Goal: Information Seeking & Learning: Find specific fact

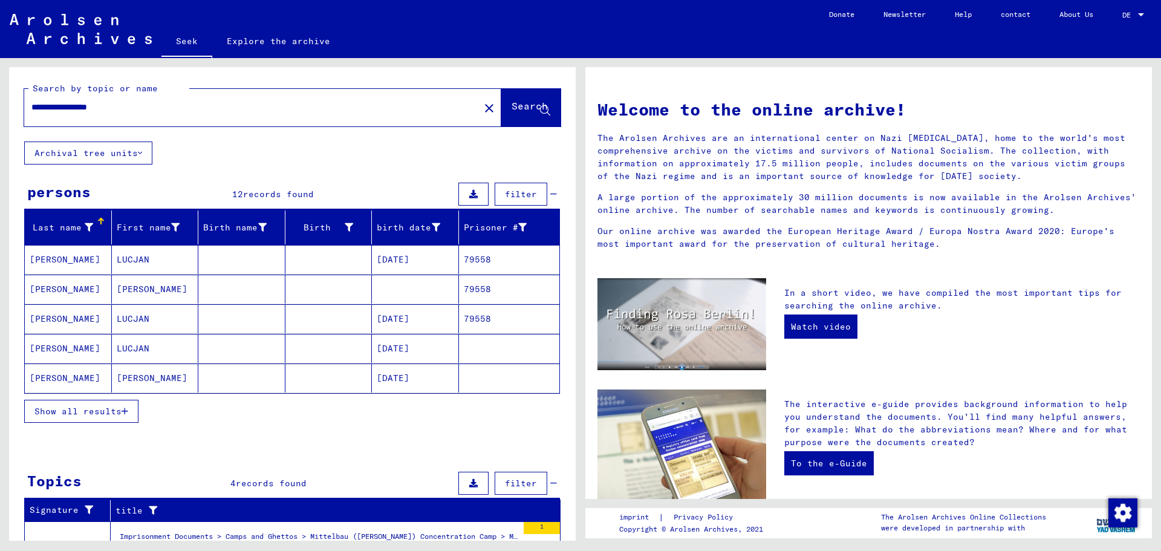
click at [116, 411] on font "Show all results" at bounding box center [77, 411] width 87 height 11
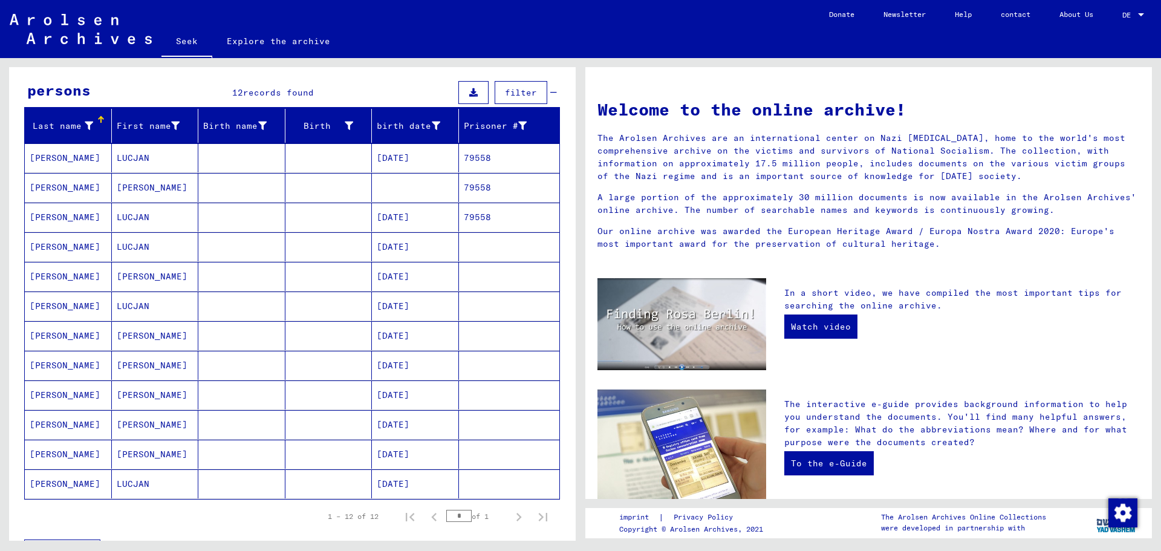
scroll to position [60, 0]
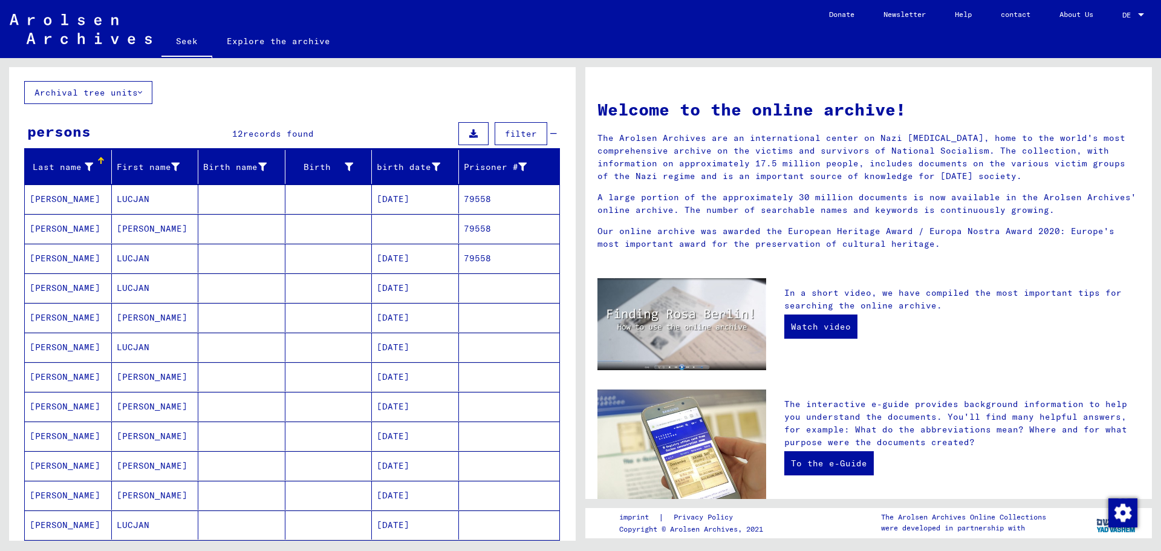
click at [60, 203] on font "[PERSON_NAME]" at bounding box center [65, 199] width 71 height 11
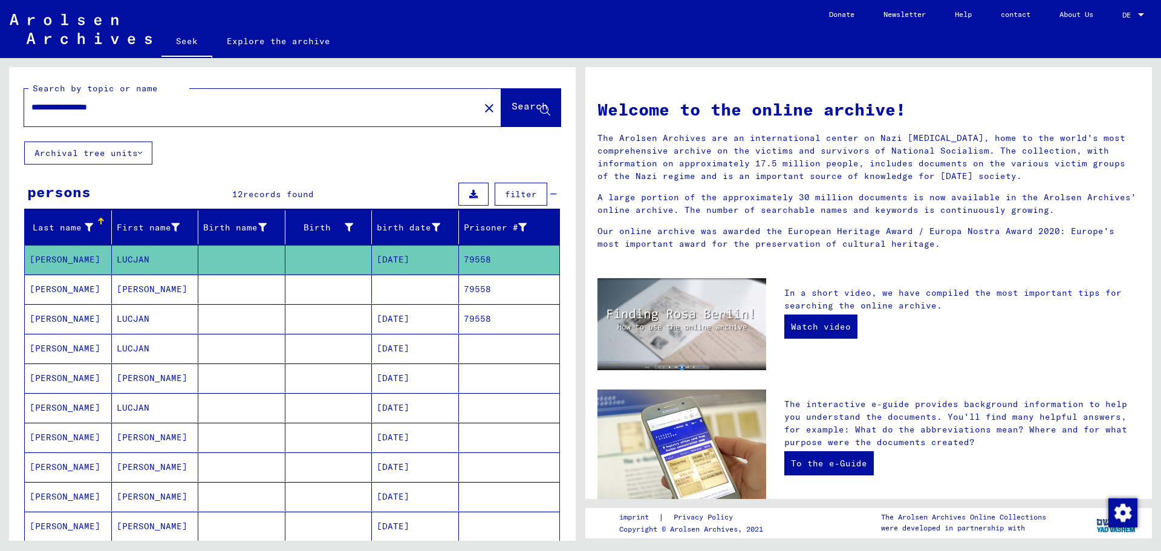
click at [91, 107] on input "**********" at bounding box center [248, 107] width 434 height 13
click at [512, 106] on font "Search" at bounding box center [530, 106] width 36 height 12
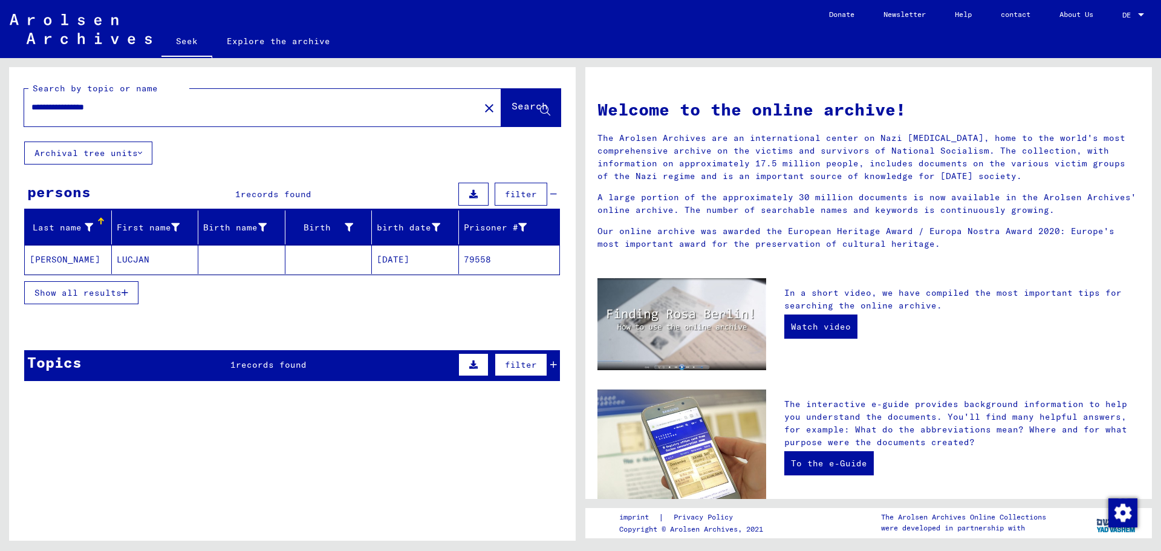
click at [71, 259] on font "[PERSON_NAME]" at bounding box center [65, 259] width 71 height 11
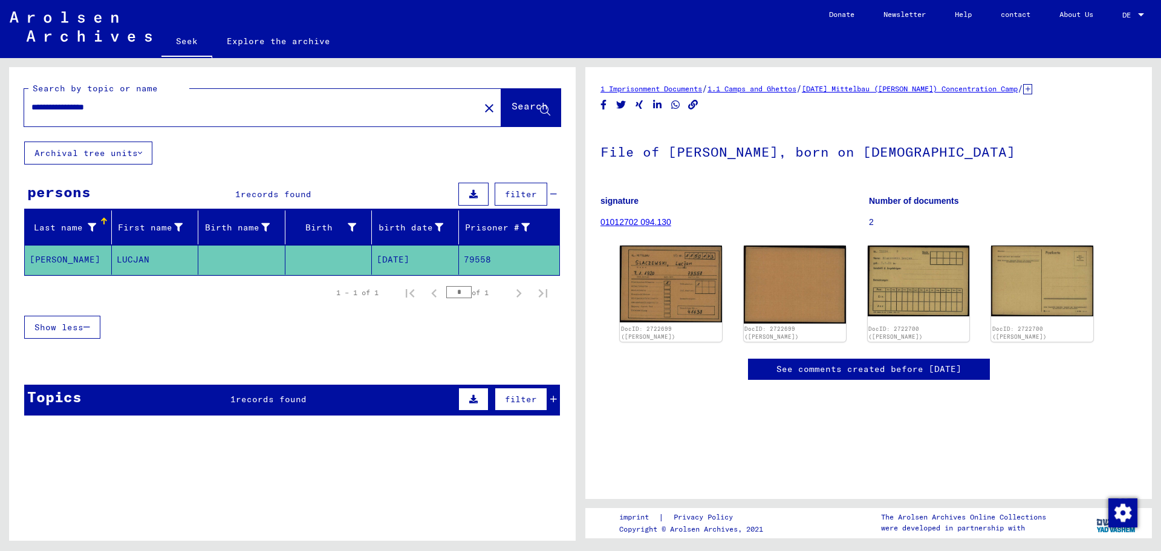
click at [88, 109] on input "**********" at bounding box center [251, 107] width 441 height 13
type input "**********"
click at [514, 109] on font "Search" at bounding box center [530, 106] width 36 height 12
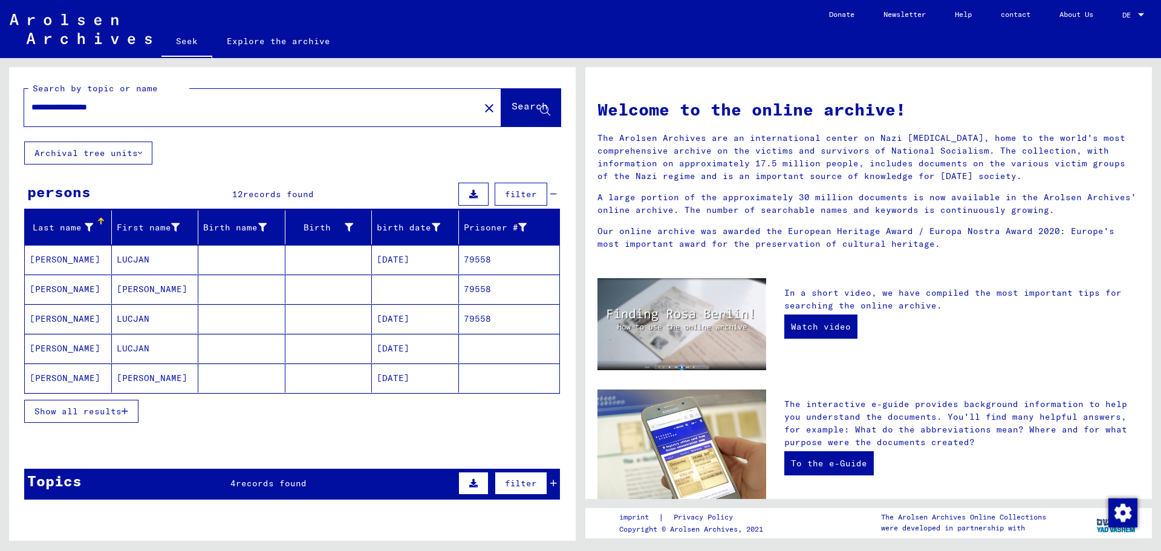
click at [122, 411] on icon "button" at bounding box center [125, 411] width 7 height 8
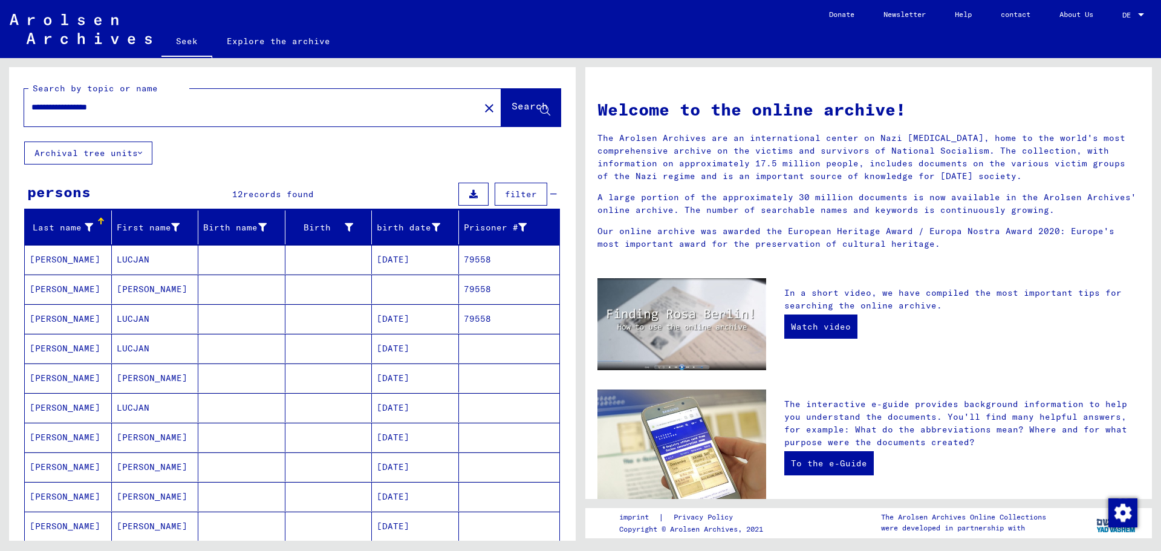
click at [65, 289] on font "[PERSON_NAME]" at bounding box center [65, 289] width 71 height 11
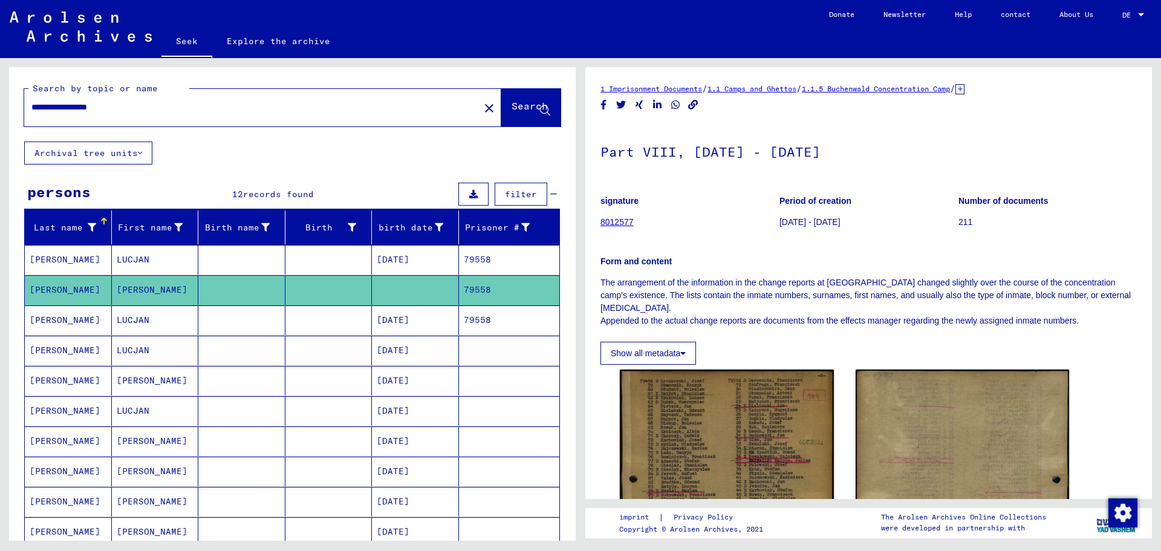
click at [68, 324] on font "[PERSON_NAME]" at bounding box center [65, 319] width 71 height 11
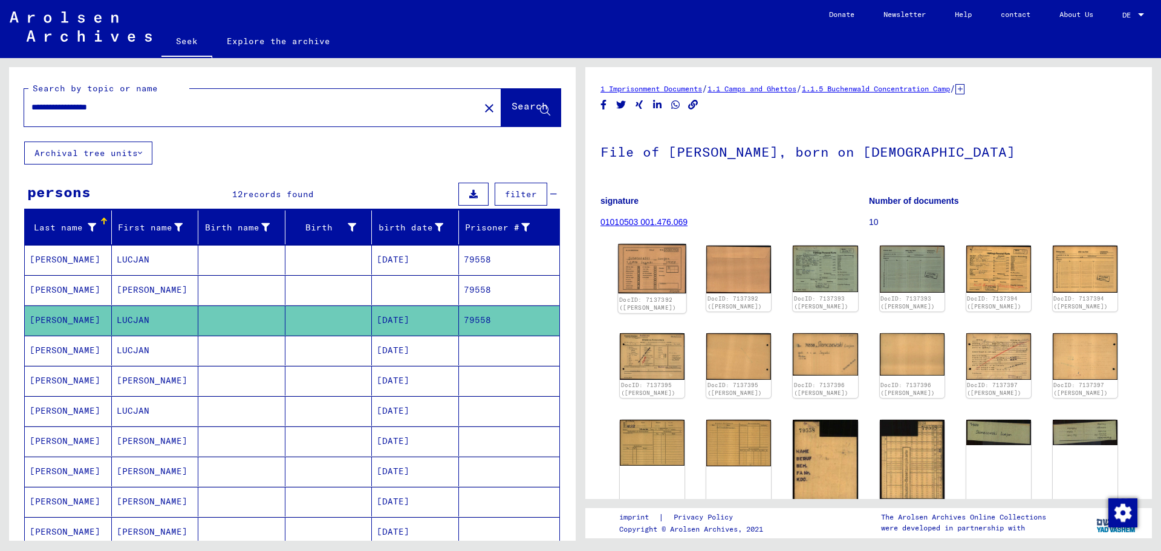
click at [661, 259] on img at bounding box center [652, 269] width 68 height 50
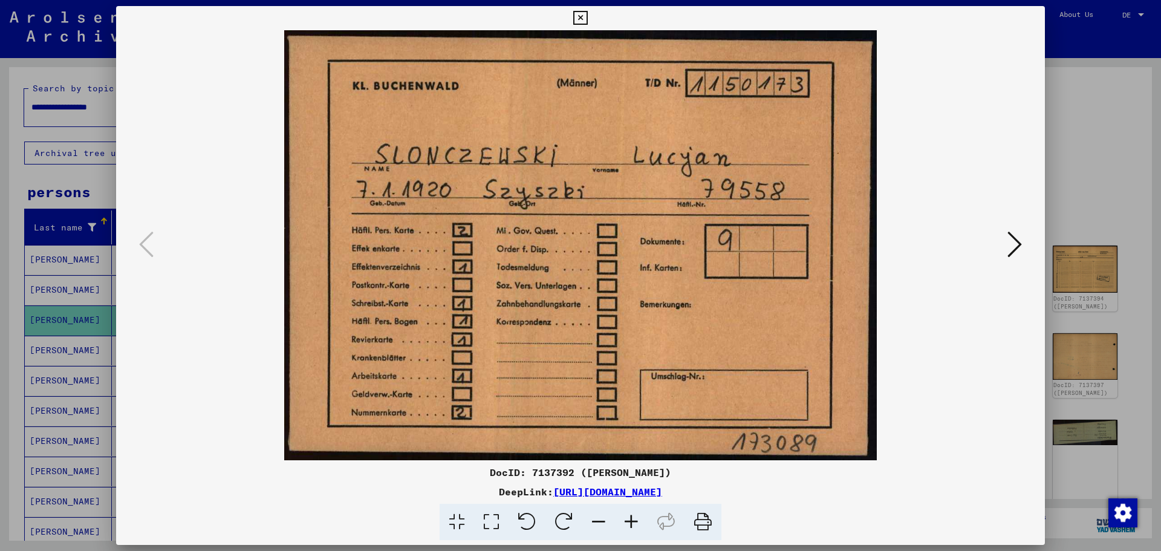
click at [1006, 244] on button at bounding box center [1015, 245] width 22 height 34
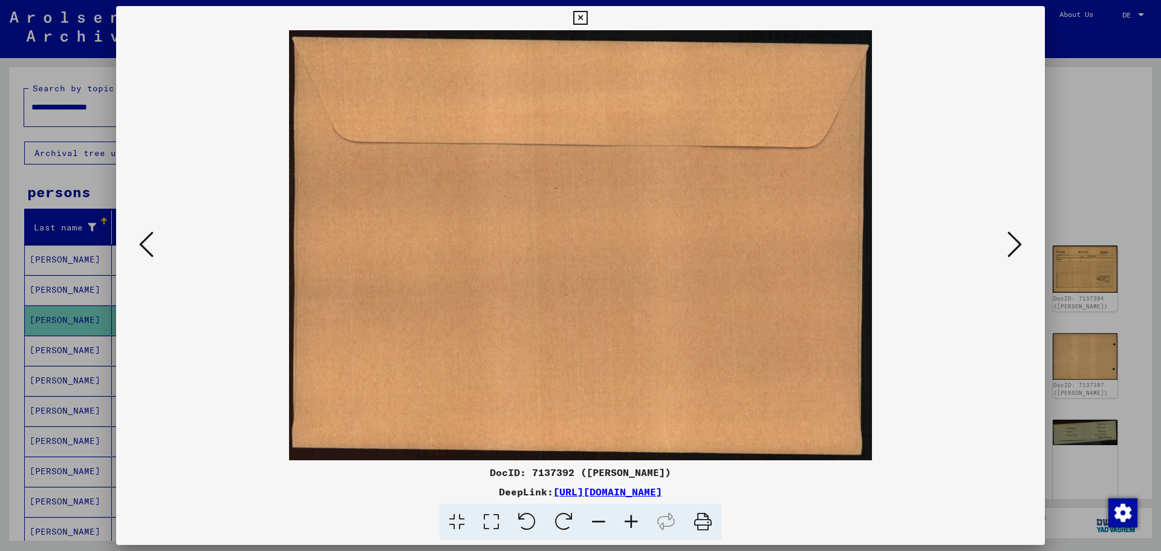
click at [1006, 244] on button at bounding box center [1015, 245] width 22 height 34
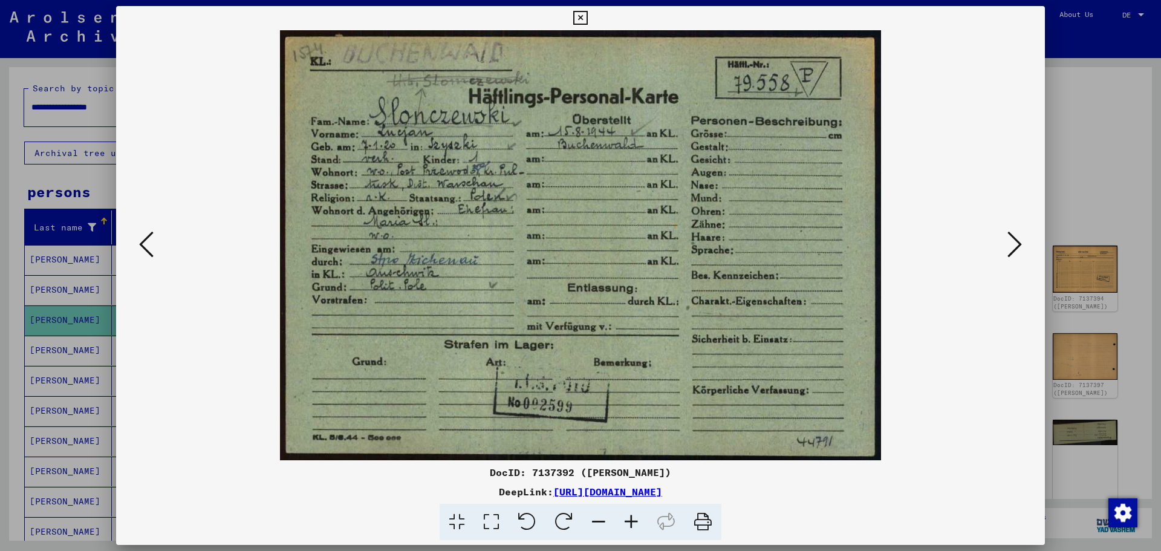
click at [1018, 244] on icon at bounding box center [1015, 244] width 15 height 29
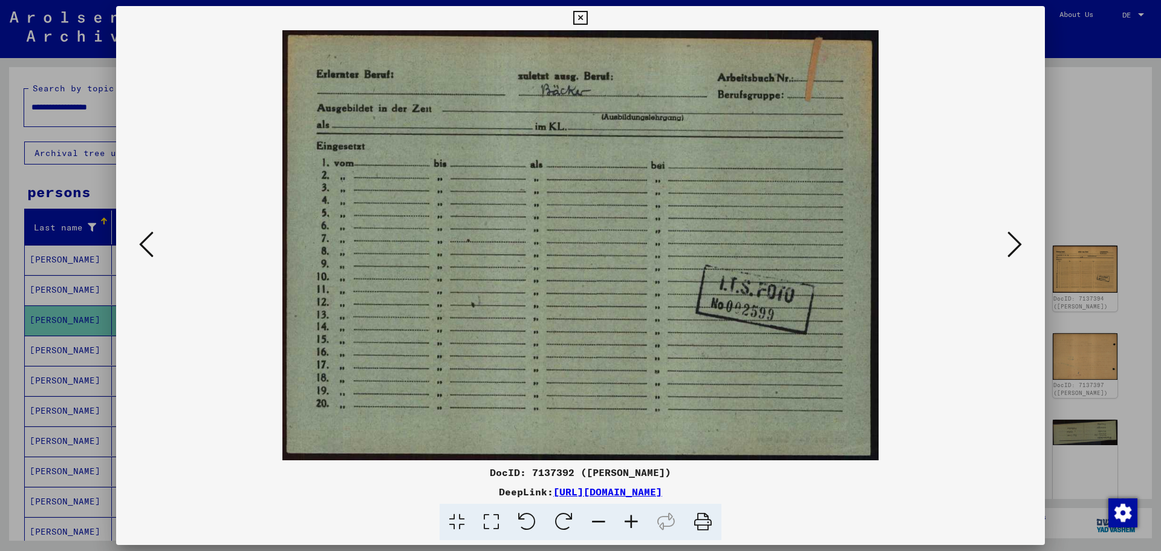
click at [1006, 241] on button at bounding box center [1015, 245] width 22 height 34
